Goal: Navigation & Orientation: Find specific page/section

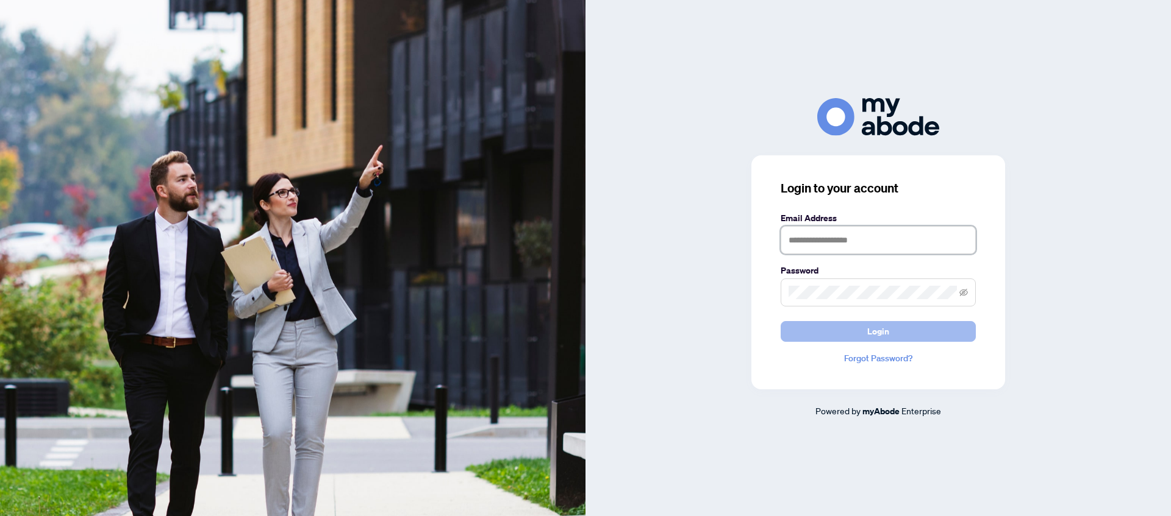
type input "**********"
click at [939, 329] on button "Login" at bounding box center [877, 331] width 195 height 21
